Goal: Task Accomplishment & Management: Manage account settings

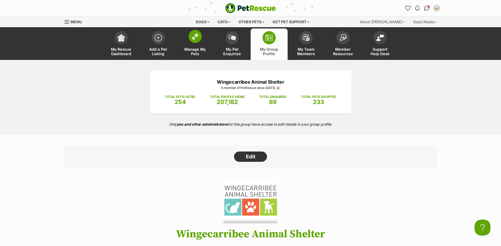
click at [190, 44] on link "Manage My Pets" at bounding box center [195, 44] width 37 height 31
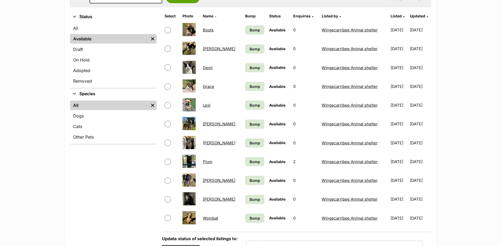
scroll to position [132, 0]
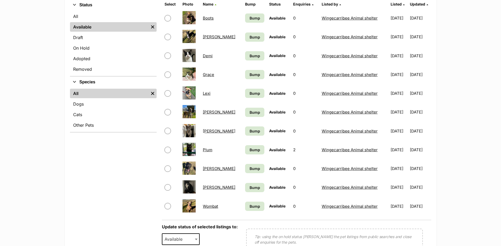
click at [166, 150] on input "checkbox" at bounding box center [168, 150] width 6 height 6
checkbox input "true"
click at [178, 234] on span "Available" at bounding box center [181, 240] width 38 height 12
select select "rehomed"
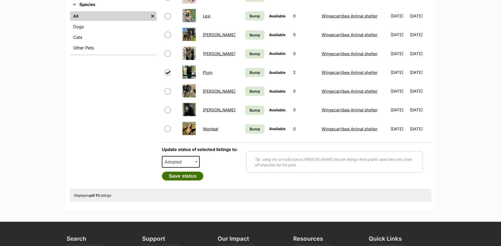
scroll to position [238, 0]
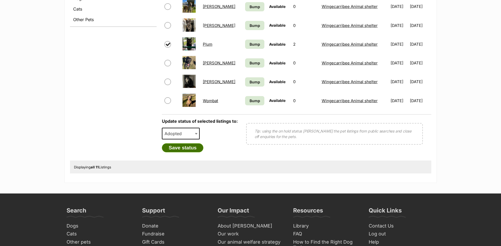
click at [172, 145] on button "Save status" at bounding box center [183, 148] width 42 height 9
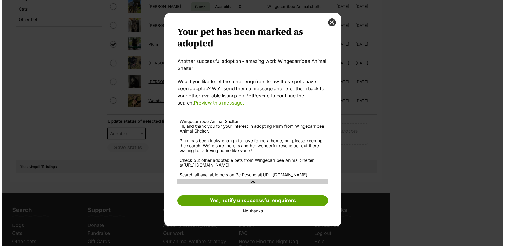
scroll to position [0, 0]
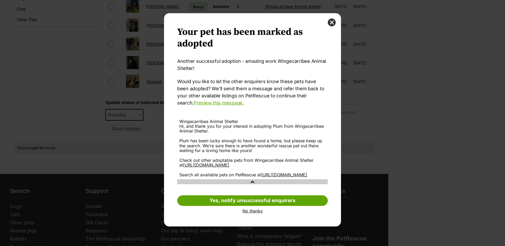
click at [256, 214] on link "No thanks" at bounding box center [252, 211] width 151 height 5
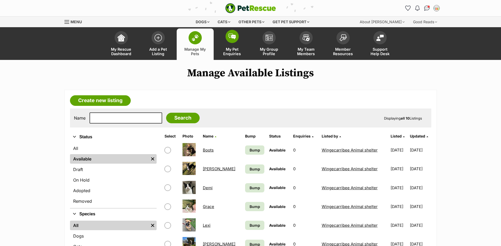
click at [234, 42] on span at bounding box center [232, 36] width 13 height 13
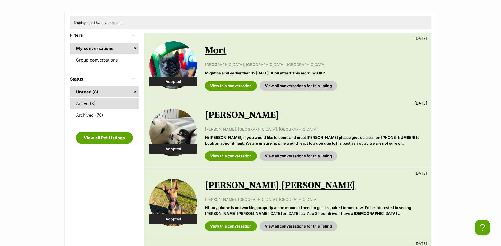
click at [96, 103] on link "Active (3)" at bounding box center [104, 103] width 69 height 11
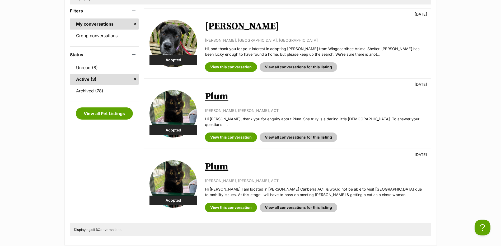
scroll to position [106, 0]
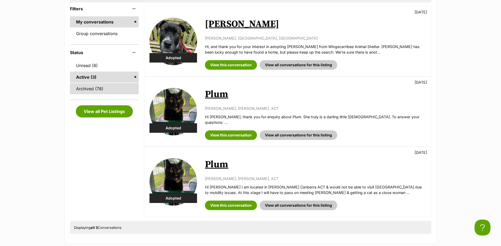
click at [82, 92] on link "Archived (78)" at bounding box center [104, 88] width 69 height 11
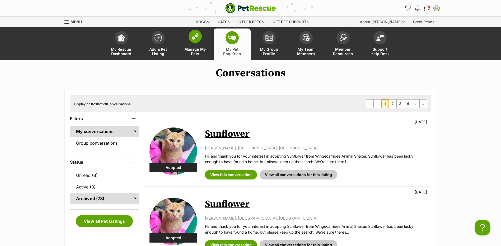
click at [192, 39] on img at bounding box center [195, 36] width 7 height 7
